Goal: Transaction & Acquisition: Purchase product/service

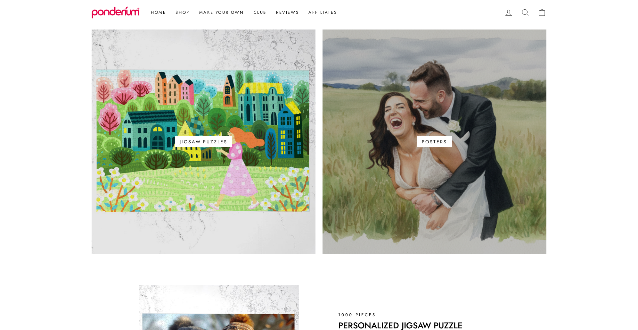
scroll to position [384, 0]
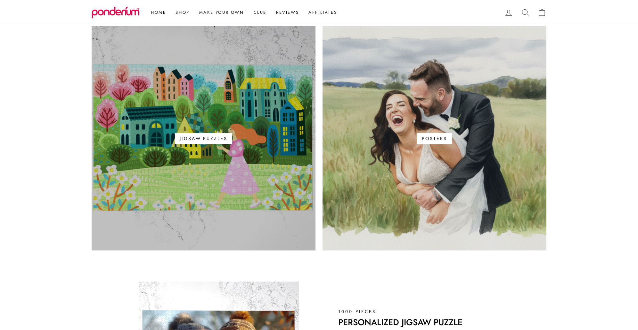
click at [195, 142] on span "Jigsaw Puzzles" at bounding box center [203, 138] width 57 height 11
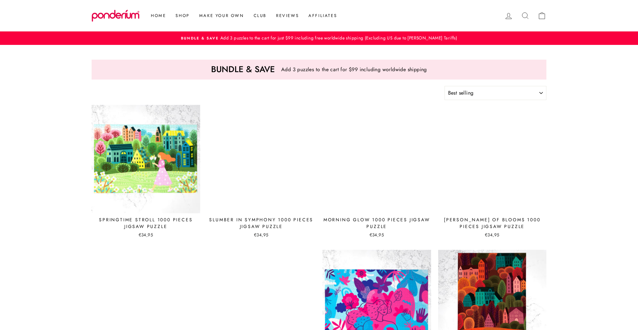
select select "best-selling"
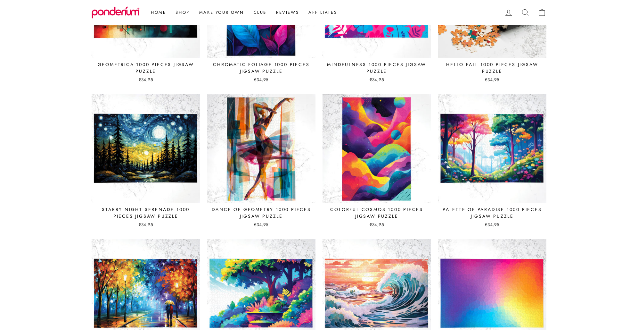
scroll to position [307, 0]
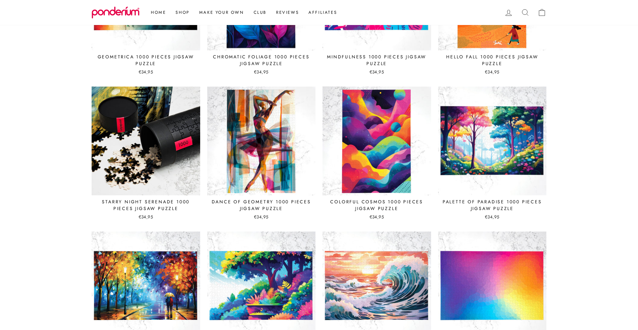
click at [104, 113] on img at bounding box center [145, 140] width 109 height 109
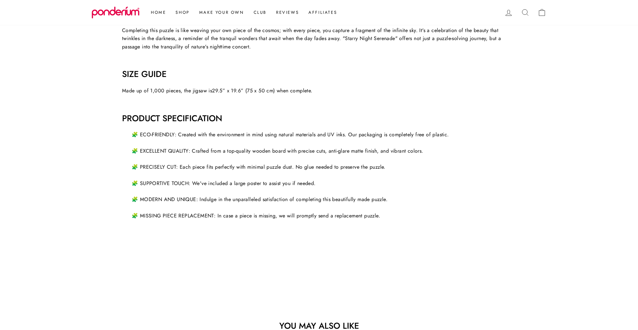
scroll to position [333, 0]
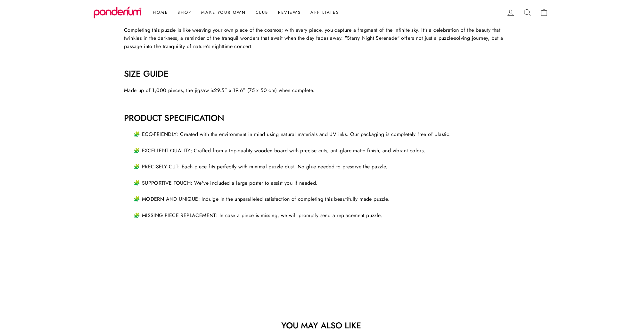
click at [442, 84] on circle "Close dialog" at bounding box center [437, 81] width 11 height 11
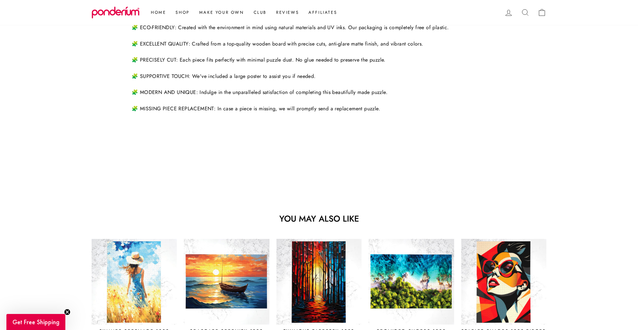
scroll to position [512, 0]
